Goal: Information Seeking & Learning: Learn about a topic

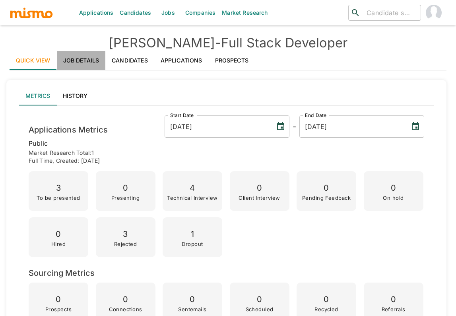
click at [86, 59] on link "Job Details" at bounding box center [81, 60] width 49 height 19
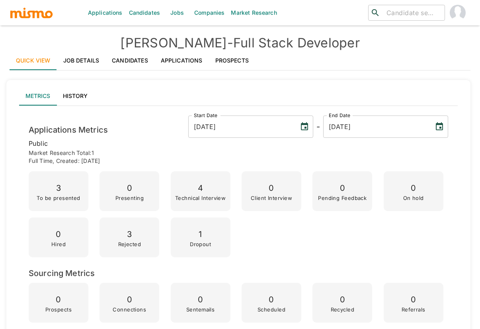
click at [92, 64] on link "Job Details" at bounding box center [81, 60] width 49 height 19
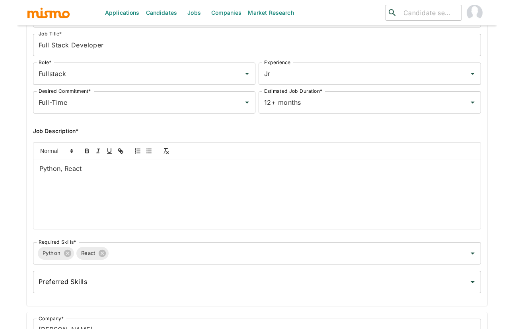
scroll to position [78, 0]
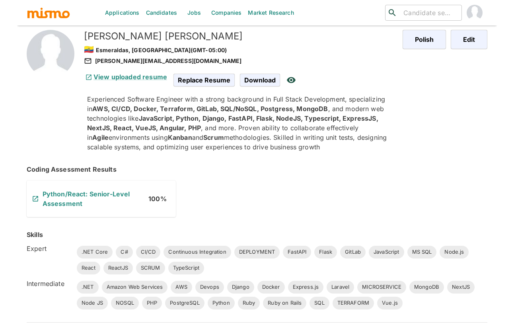
scroll to position [58, 0]
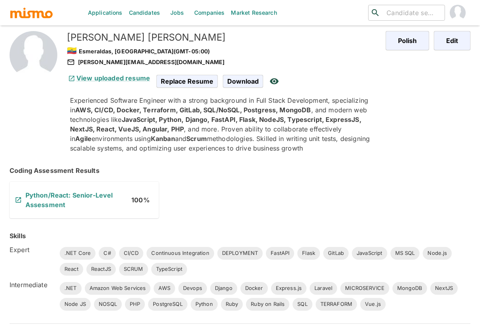
click at [56, 195] on link "Python/React: Senior-Level Assessment" at bounding box center [69, 200] width 88 height 18
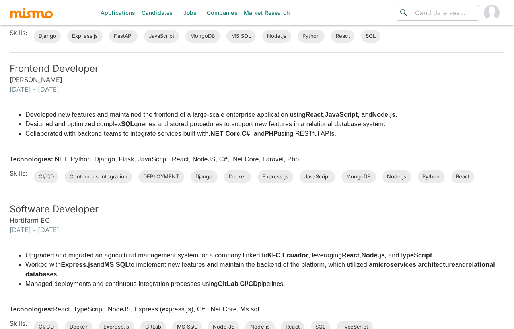
scroll to position [886, 0]
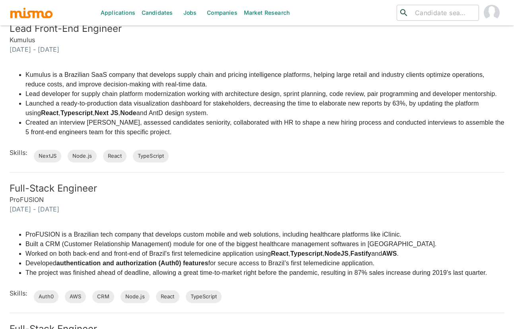
scroll to position [1015, 0]
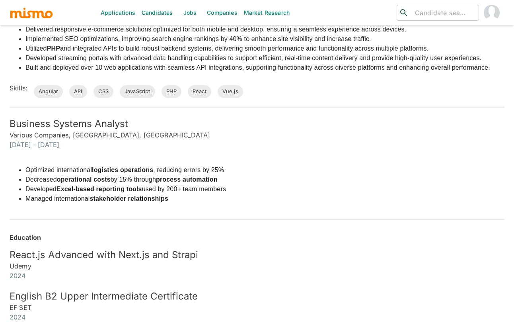
scroll to position [1008, 0]
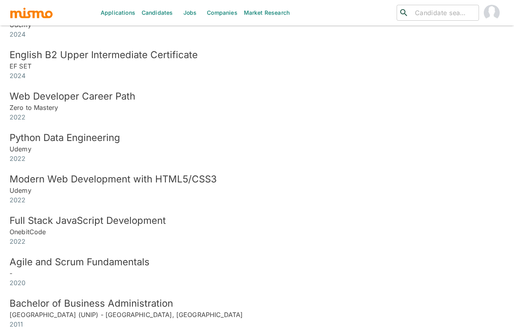
click at [30, 160] on h6 "2022" at bounding box center [257, 159] width 495 height 10
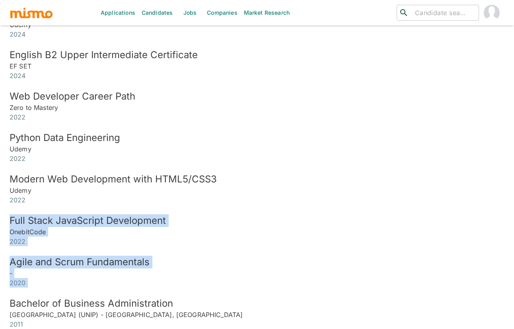
drag, startPoint x: 35, startPoint y: 291, endPoint x: 23, endPoint y: 201, distance: 91.4
click at [23, 202] on div "React.js Advanced with Next.js and Strapi Udemy 2024 English B2 Upper Intermedi…" at bounding box center [249, 159] width 511 height 337
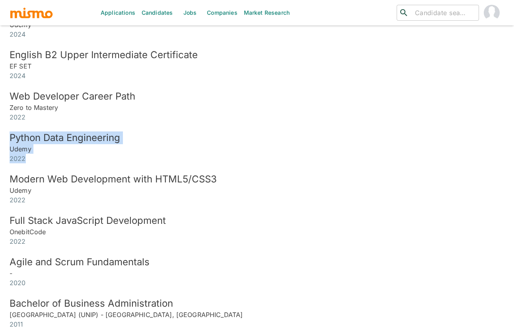
drag, startPoint x: 34, startPoint y: 161, endPoint x: 4, endPoint y: 134, distance: 40.6
click at [4, 134] on div "Python Data Engineering Udemy 2022" at bounding box center [252, 142] width 505 height 41
